Goal: Task Accomplishment & Management: Complete application form

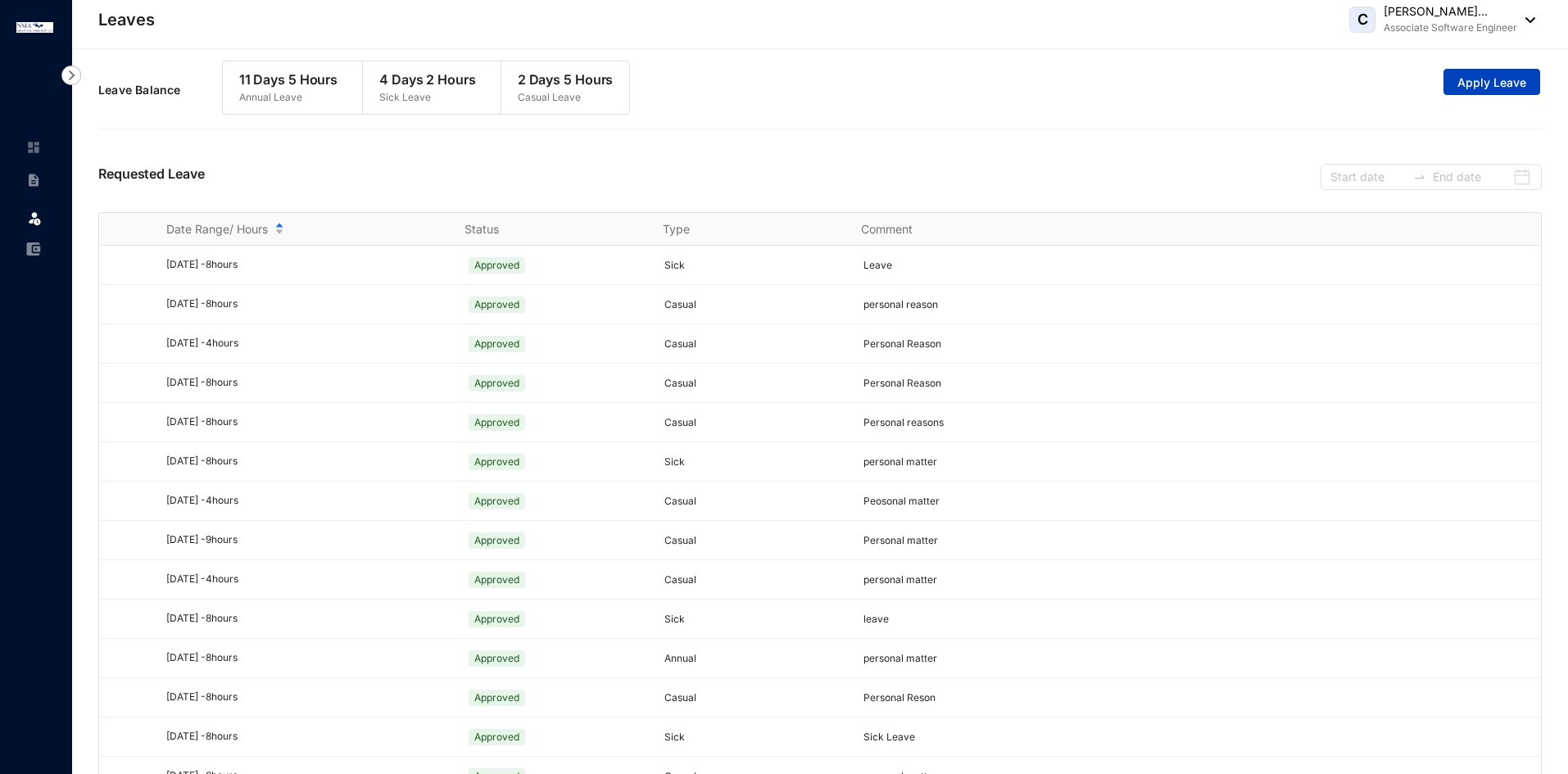
click at [1462, 86] on span "Apply Leave" at bounding box center [1493, 82] width 69 height 16
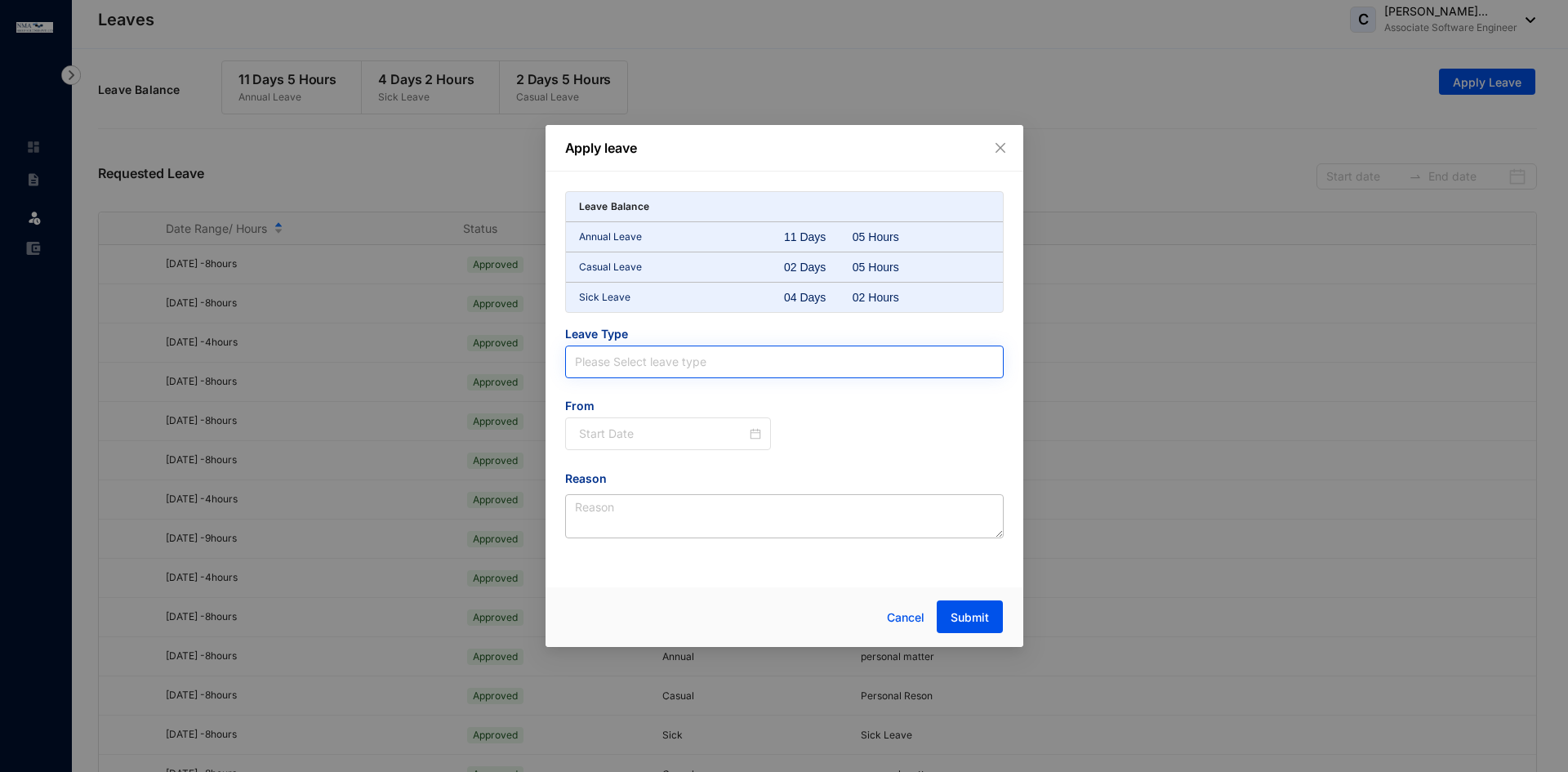
click at [608, 373] on input "search" at bounding box center [785, 361] width 419 height 31
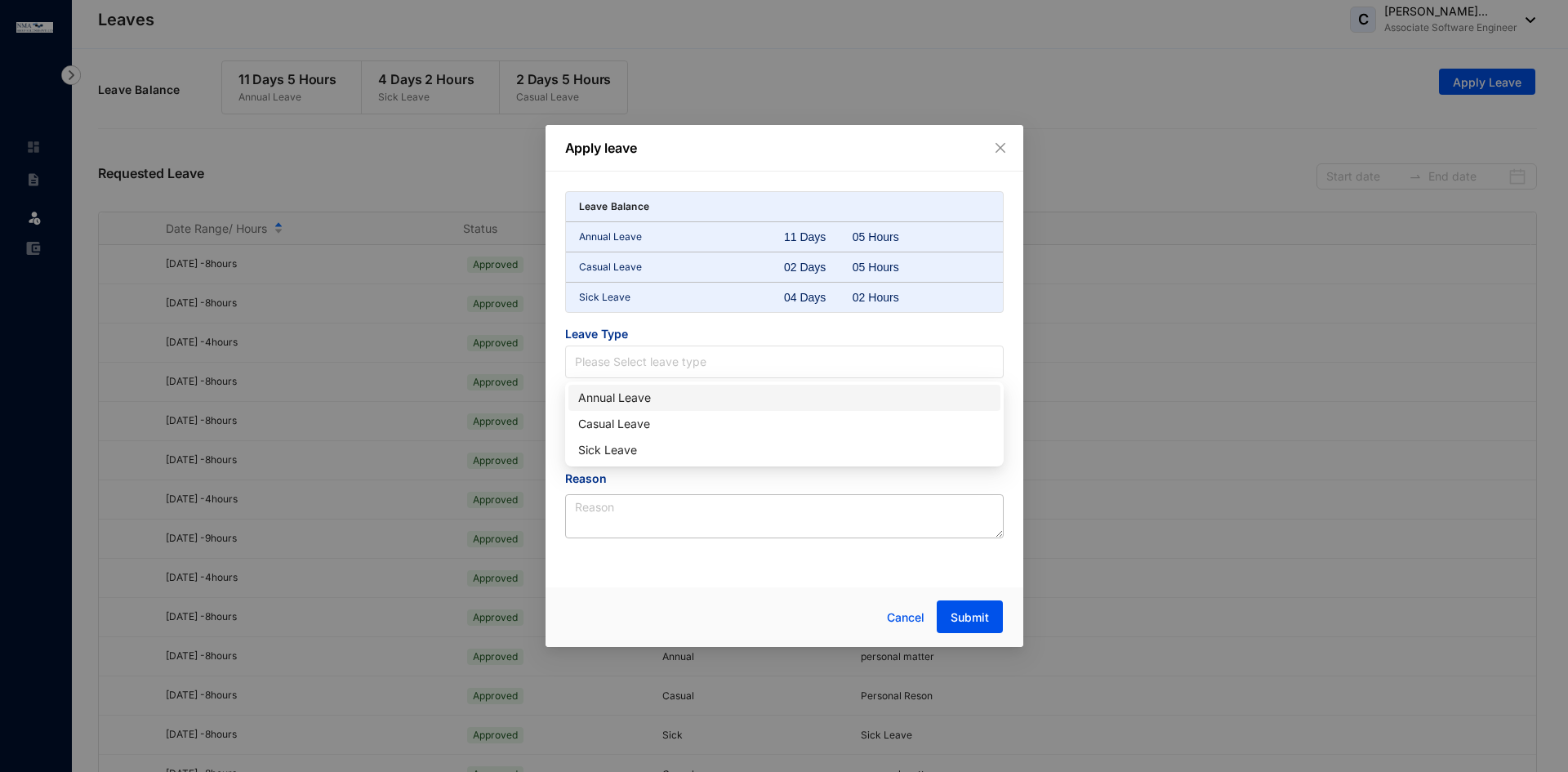
click at [668, 410] on div "Annual Leave" at bounding box center [784, 398] width 432 height 26
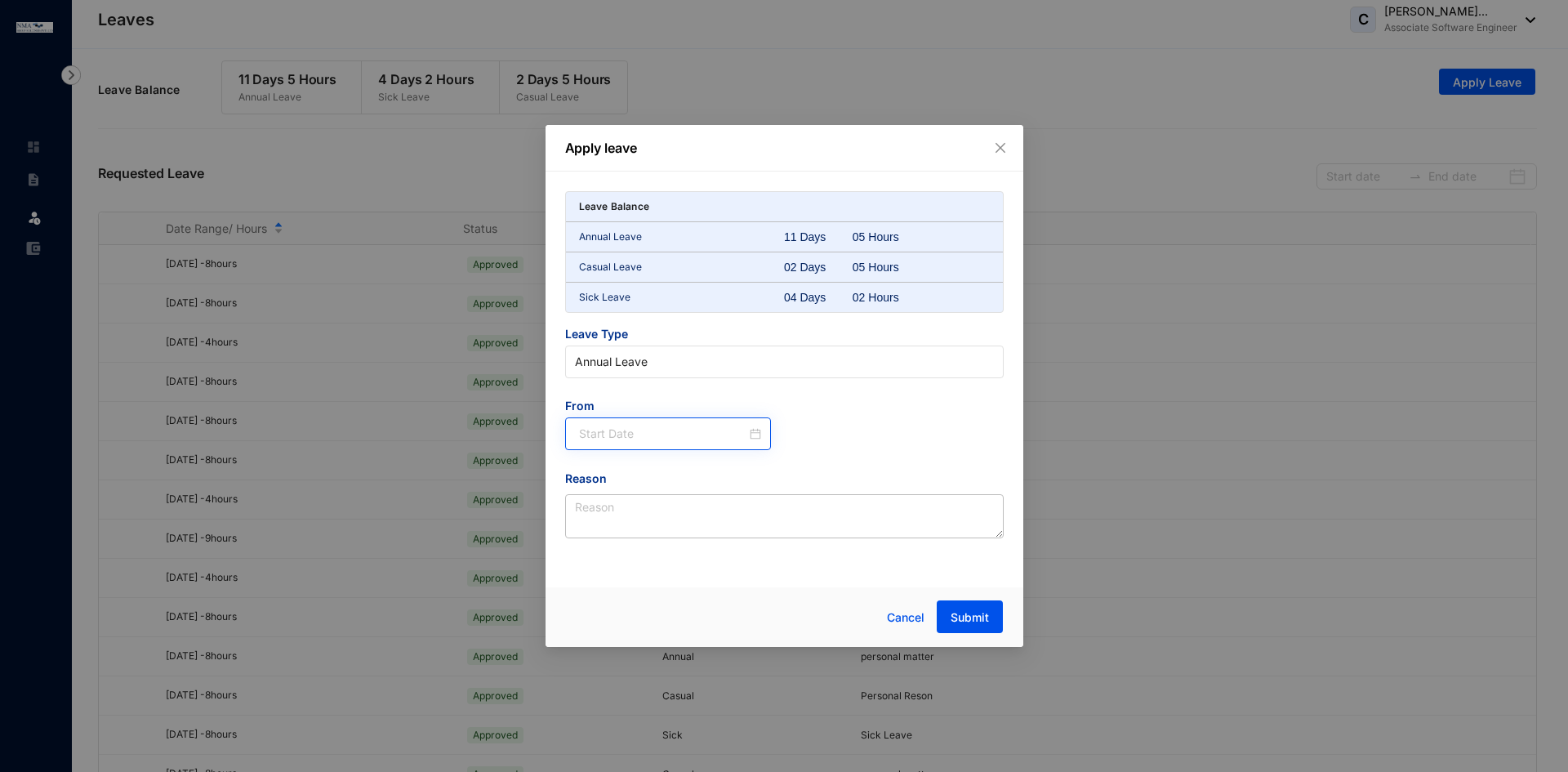
click at [641, 443] on div at bounding box center [668, 434] width 207 height 33
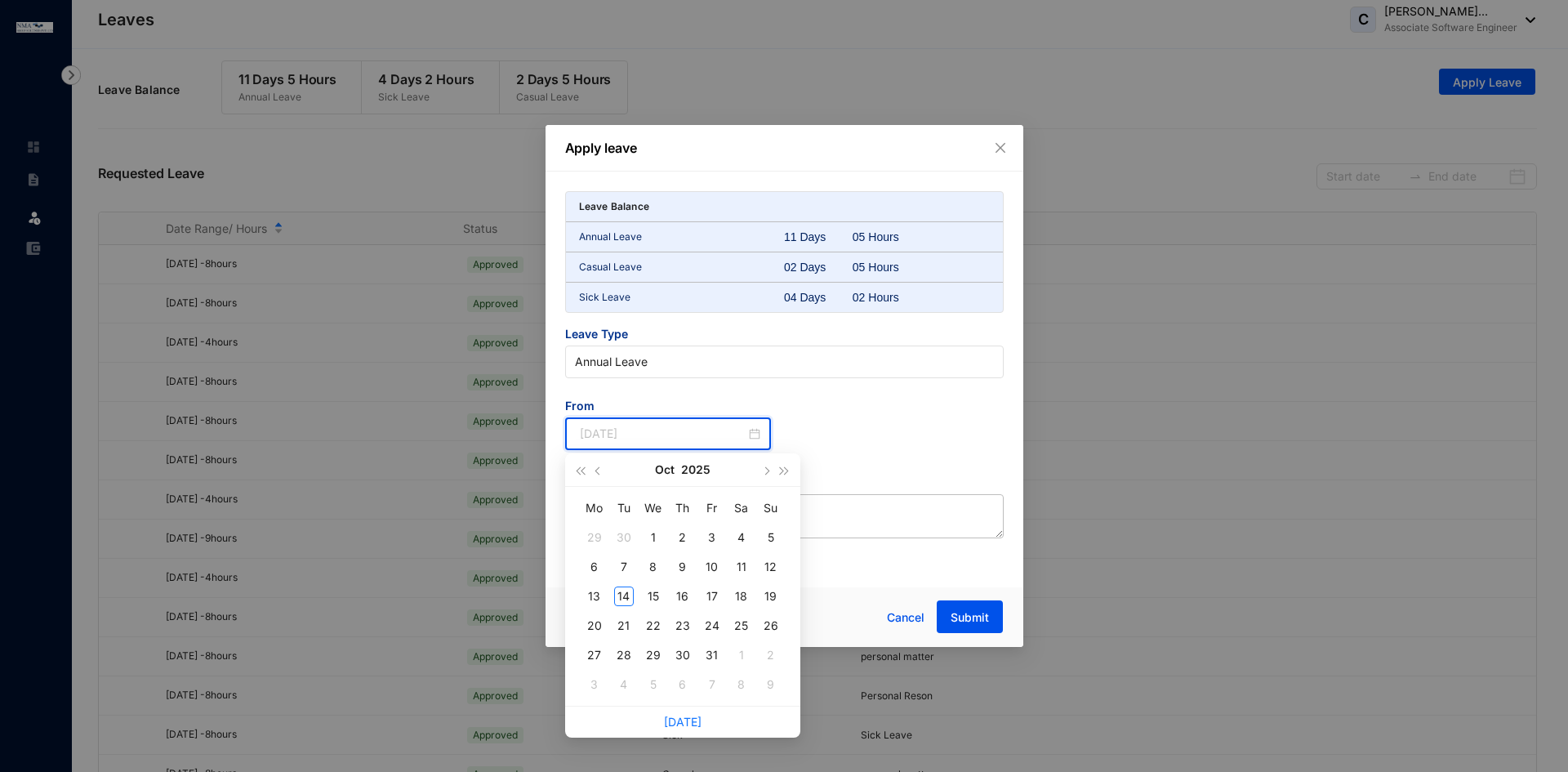
type input "[DATE]"
click at [765, 476] on button "button" at bounding box center [766, 470] width 18 height 33
click at [593, 568] on div "3" at bounding box center [594, 567] width 20 height 20
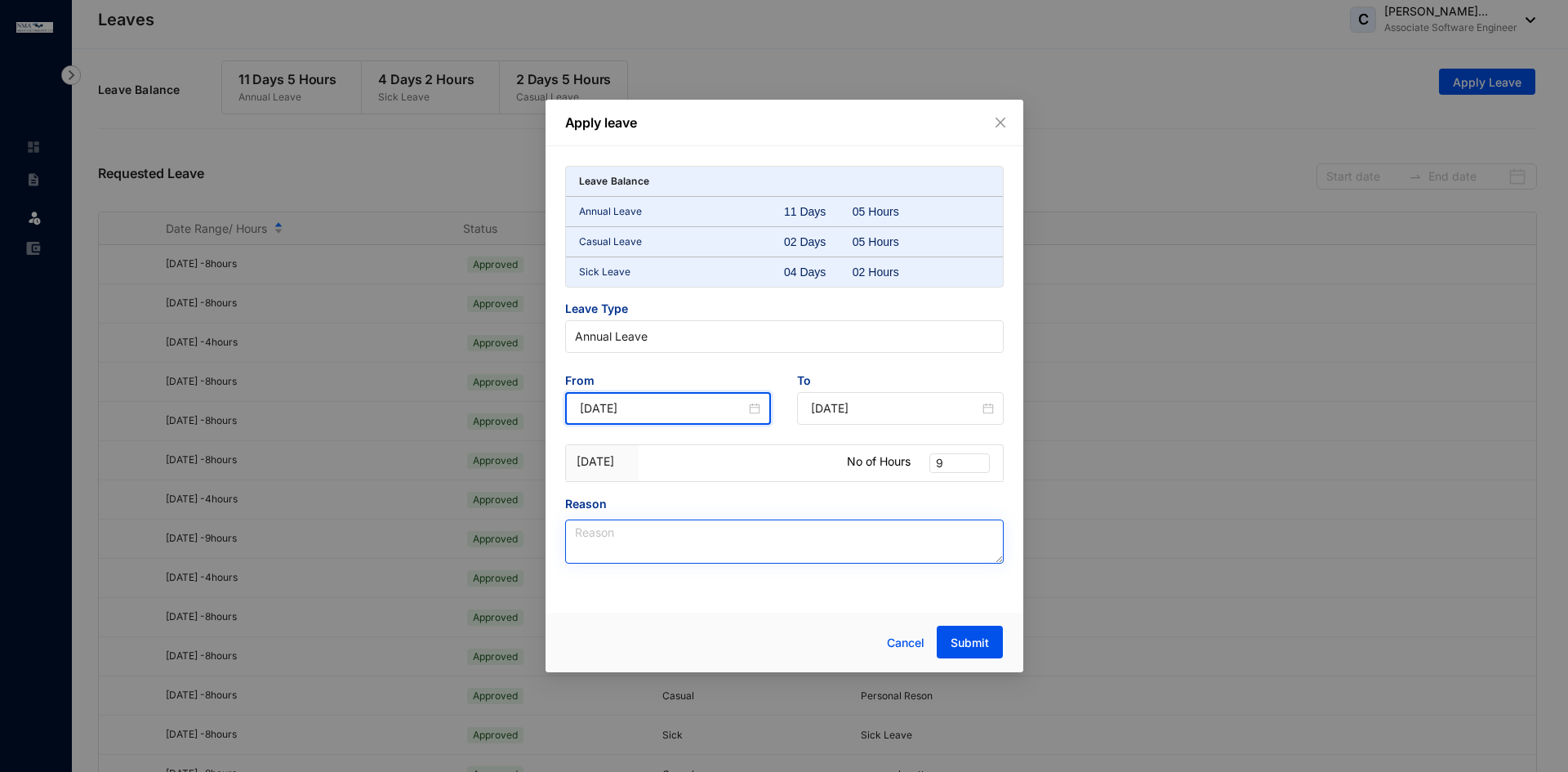
type input "[DATE]"
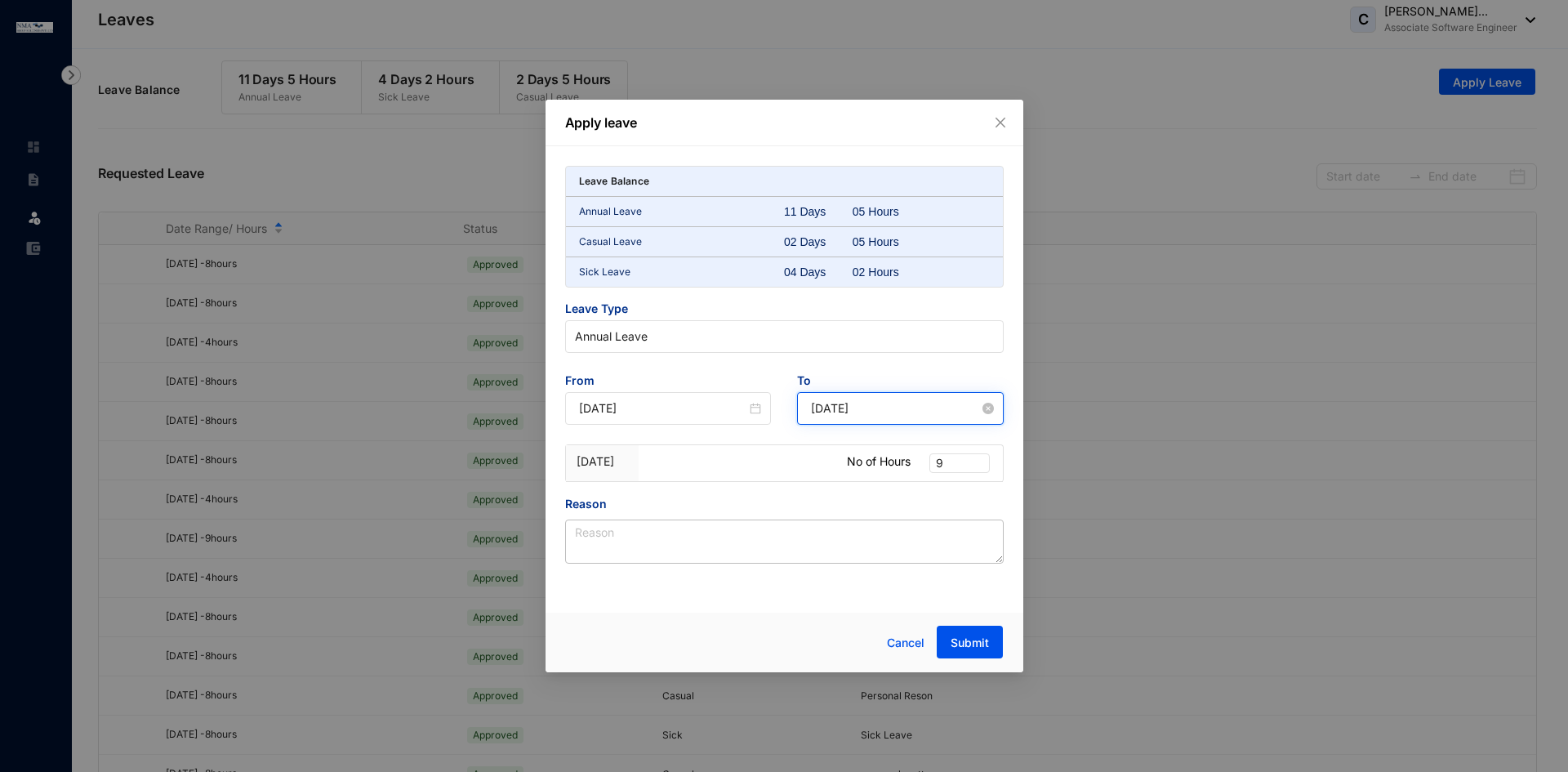
click at [902, 417] on input "[DATE]" at bounding box center [894, 408] width 168 height 18
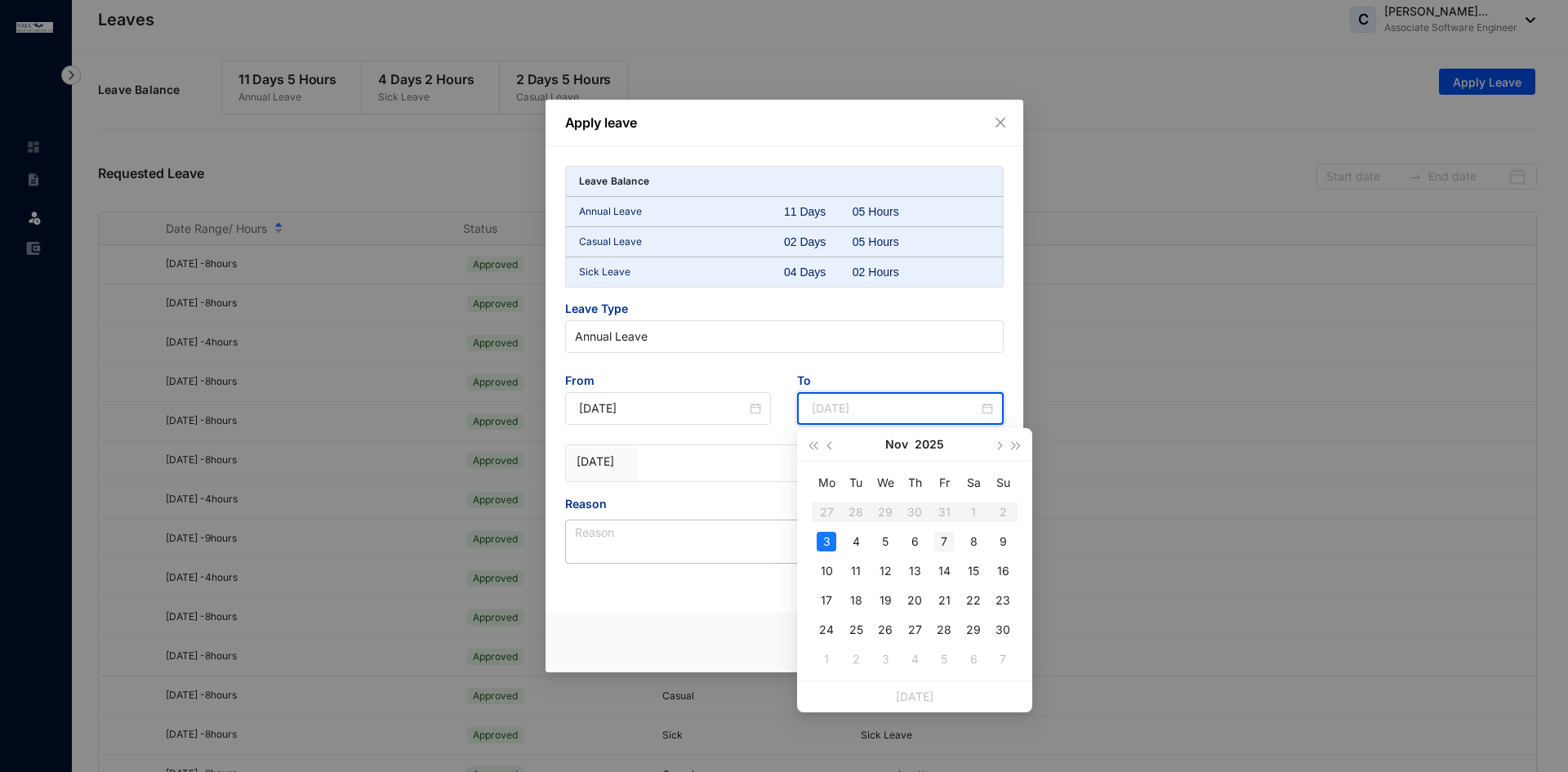
type input "[DATE]"
click at [948, 543] on div "7" at bounding box center [944, 541] width 20 height 20
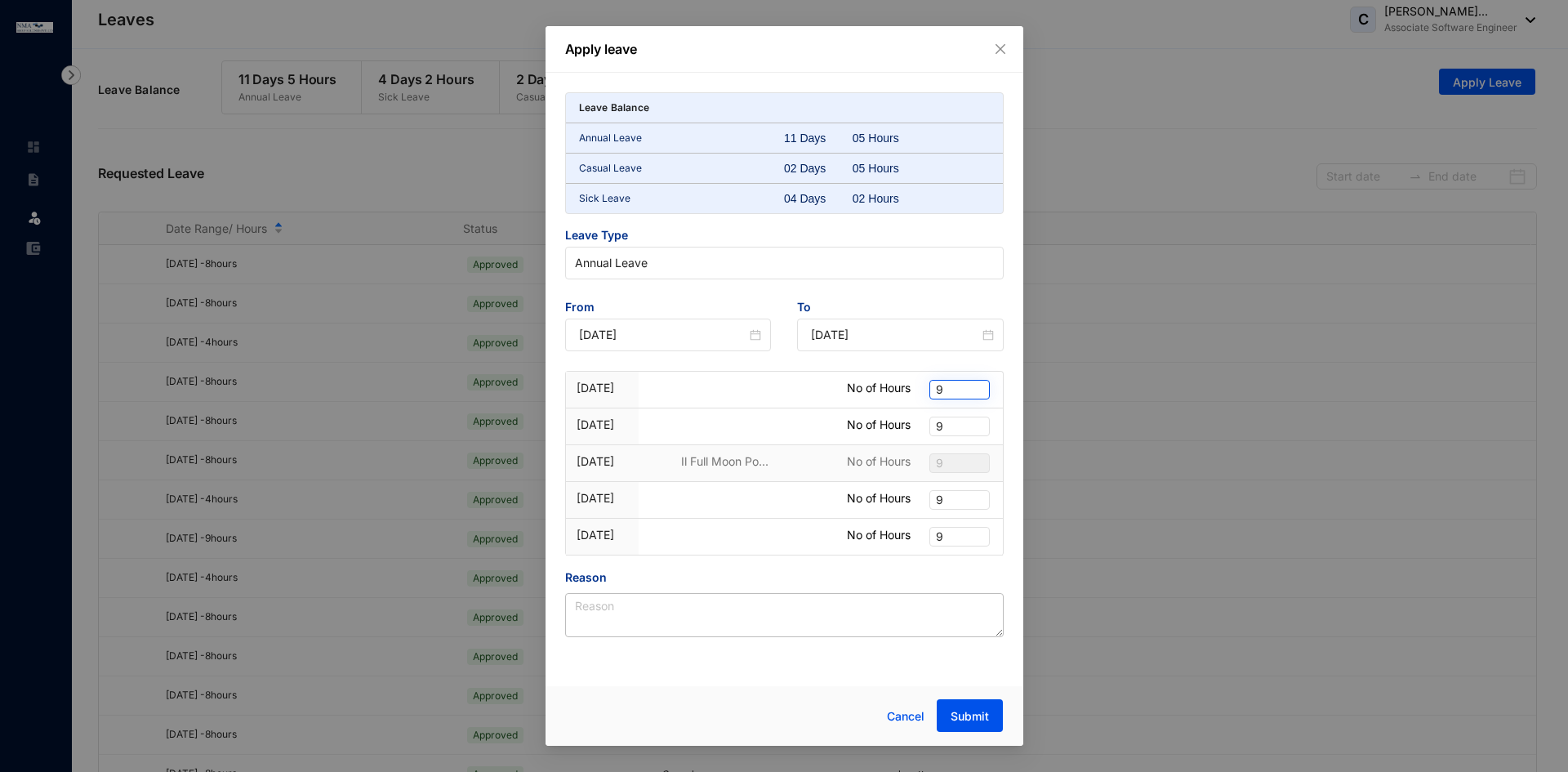
click at [956, 392] on span "9" at bounding box center [959, 389] width 47 height 18
click at [968, 575] on div "8" at bounding box center [959, 566] width 53 height 26
click at [951, 426] on span "9" at bounding box center [959, 426] width 47 height 18
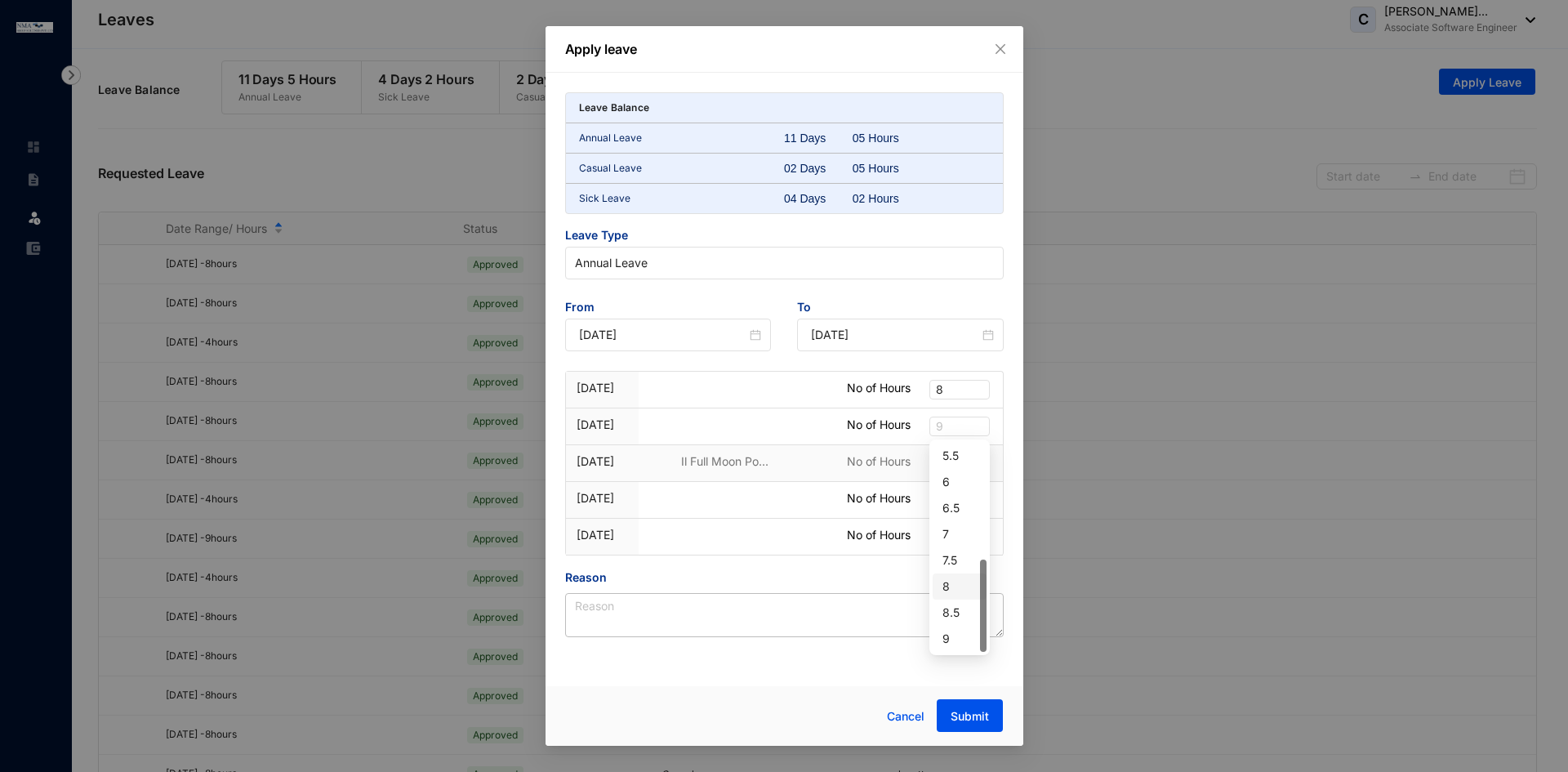
click at [963, 590] on div "8" at bounding box center [960, 586] width 34 height 18
click at [963, 500] on span "9" at bounding box center [959, 499] width 47 height 18
click at [947, 681] on div "8" at bounding box center [960, 676] width 34 height 18
click at [947, 533] on span "9" at bounding box center [959, 537] width 47 height 18
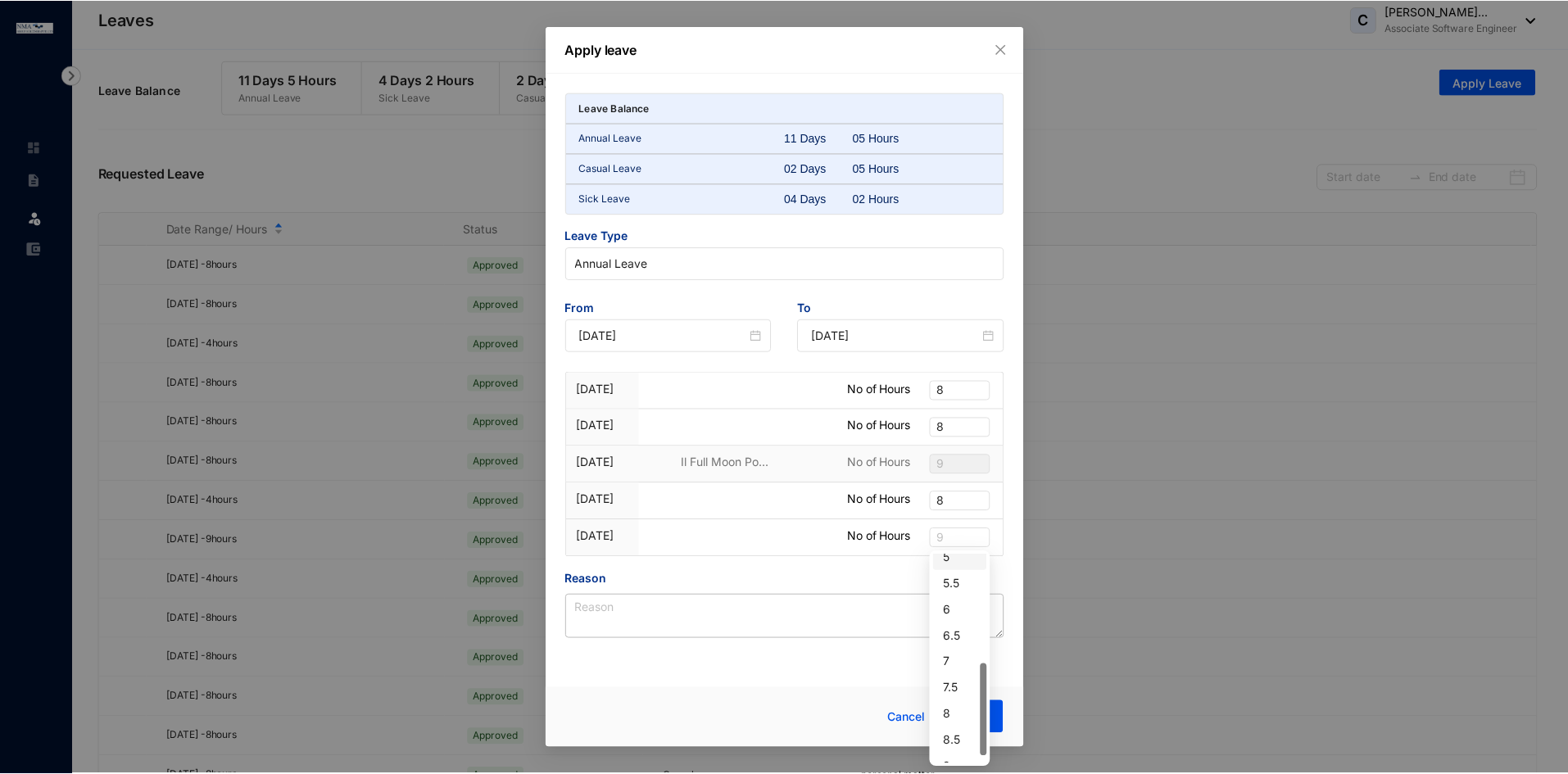
scroll to position [262, 0]
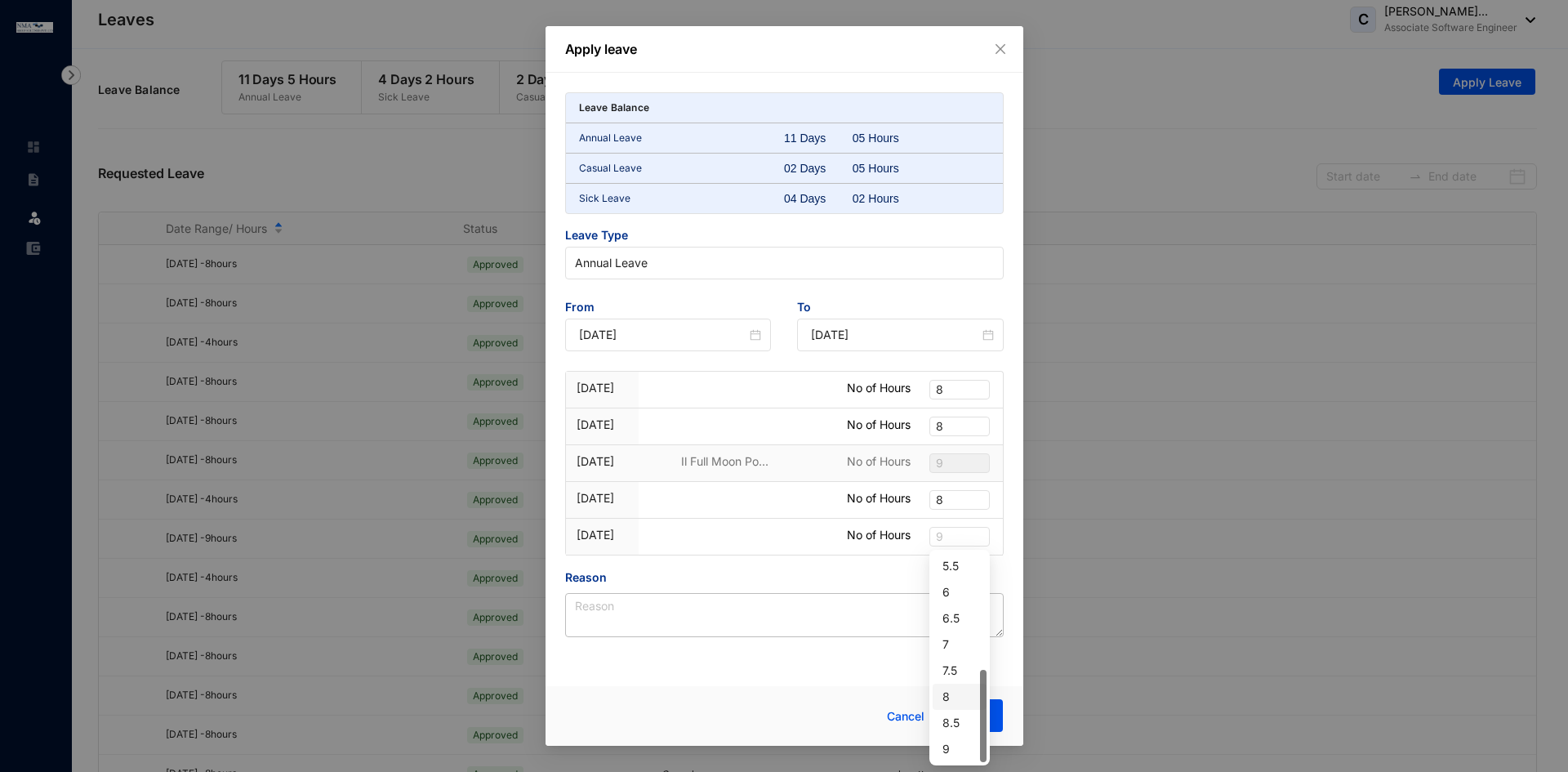
click at [953, 703] on div "8" at bounding box center [960, 696] width 34 height 18
click at [936, 286] on div "Leave Balance Annual Leave 11 Days 05 Hours Casual Leave 02 Days 05 Hours Sick …" at bounding box center [784, 365] width 438 height 545
click at [699, 618] on textarea "Reason" at bounding box center [784, 614] width 438 height 44
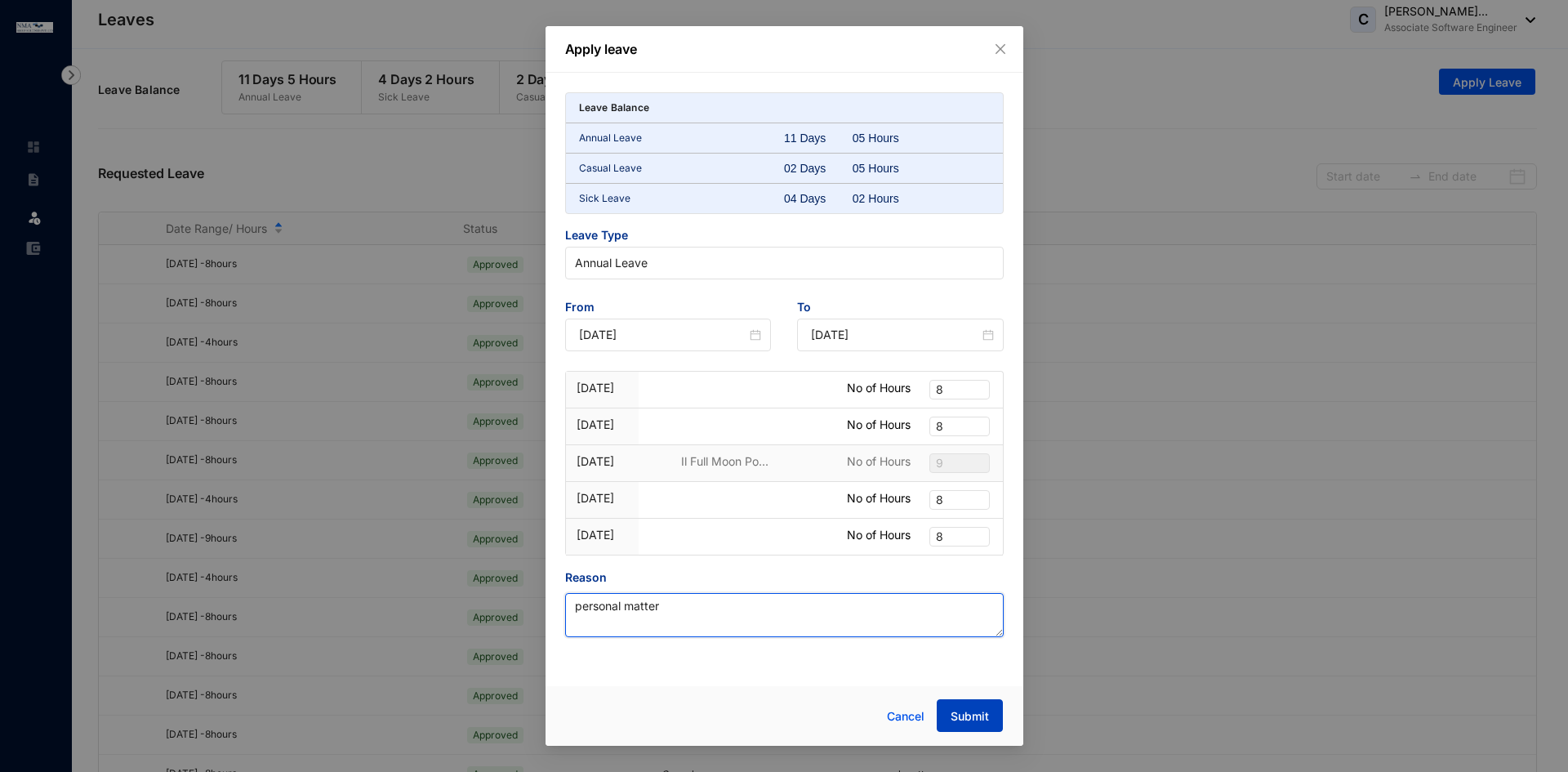
type textarea "personal matter"
click at [941, 717] on button "Submit" at bounding box center [969, 716] width 66 height 33
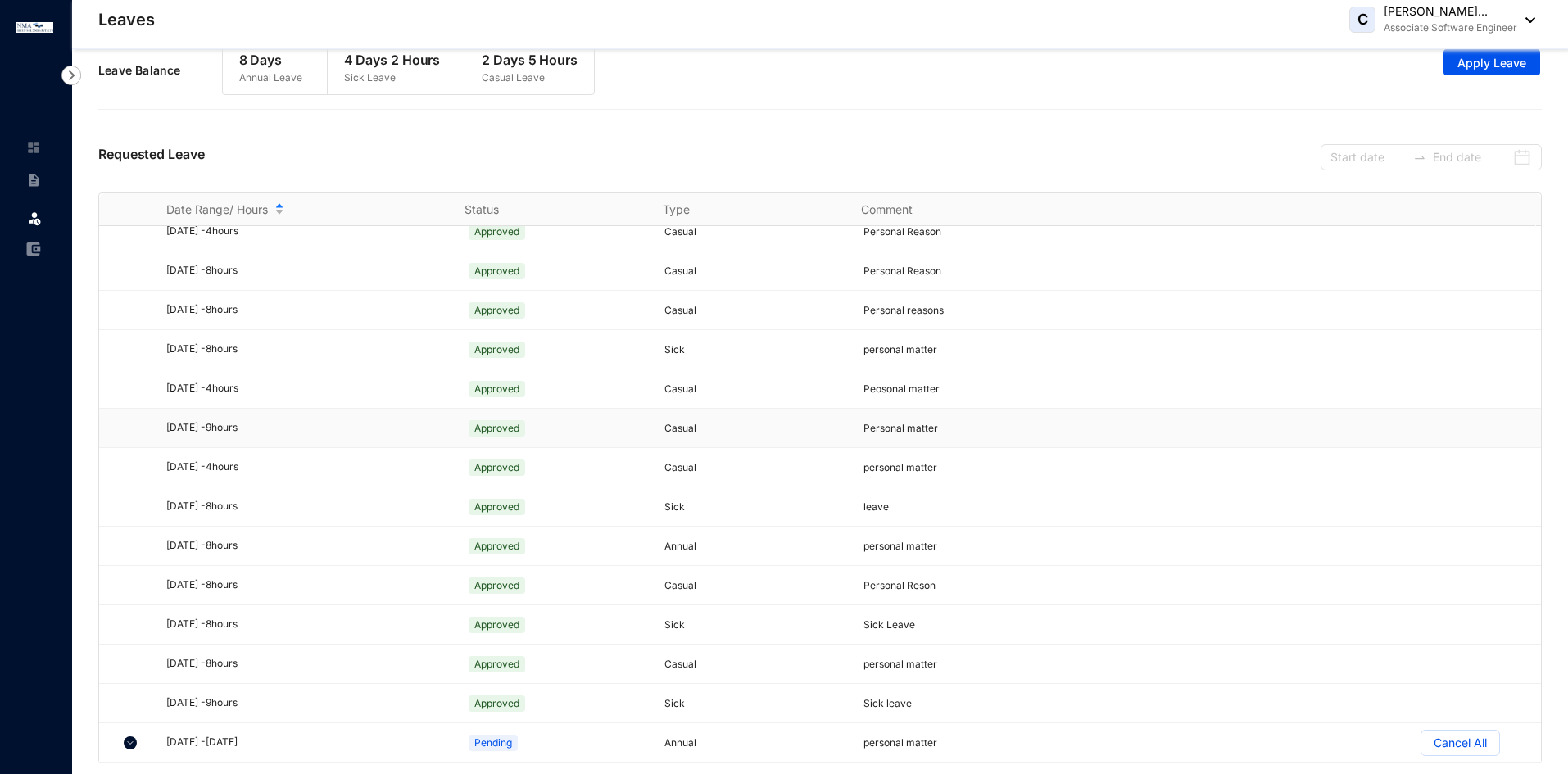
scroll to position [29, 0]
